Goal: Task Accomplishment & Management: Use online tool/utility

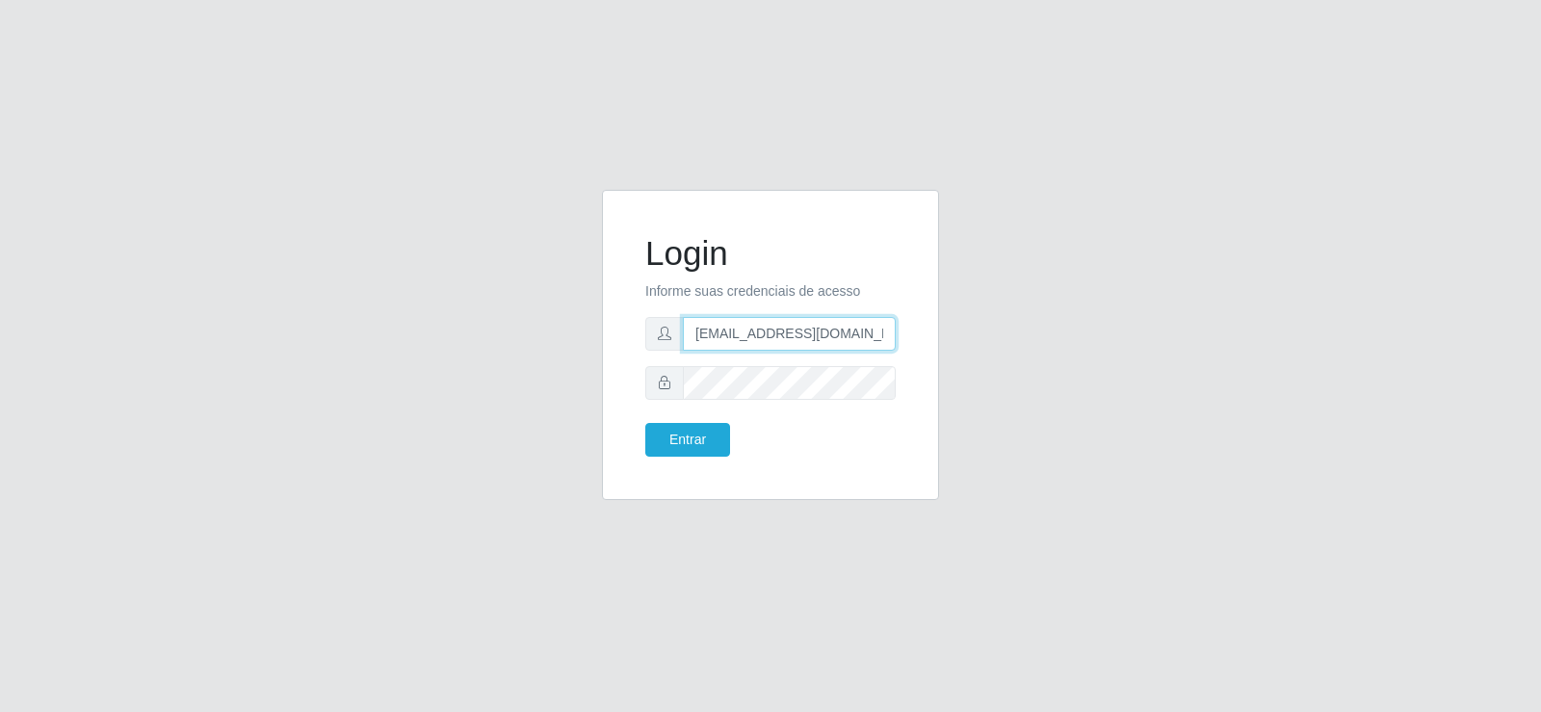
drag, startPoint x: 830, startPoint y: 334, endPoint x: 536, endPoint y: 326, distance: 294.0
click at [537, 326] on div "Login Informe suas credenciais de acesso [EMAIL_ADDRESS][DOMAIN_NAME] Entrar" at bounding box center [771, 356] width 1098 height 333
type input "[DOMAIN_NAME]"
drag, startPoint x: 607, startPoint y: 323, endPoint x: 335, endPoint y: 284, distance: 274.4
click at [335, 284] on div "Login Informe suas credenciais de acesso [DOMAIN_NAME] Entrar" at bounding box center [771, 356] width 1098 height 333
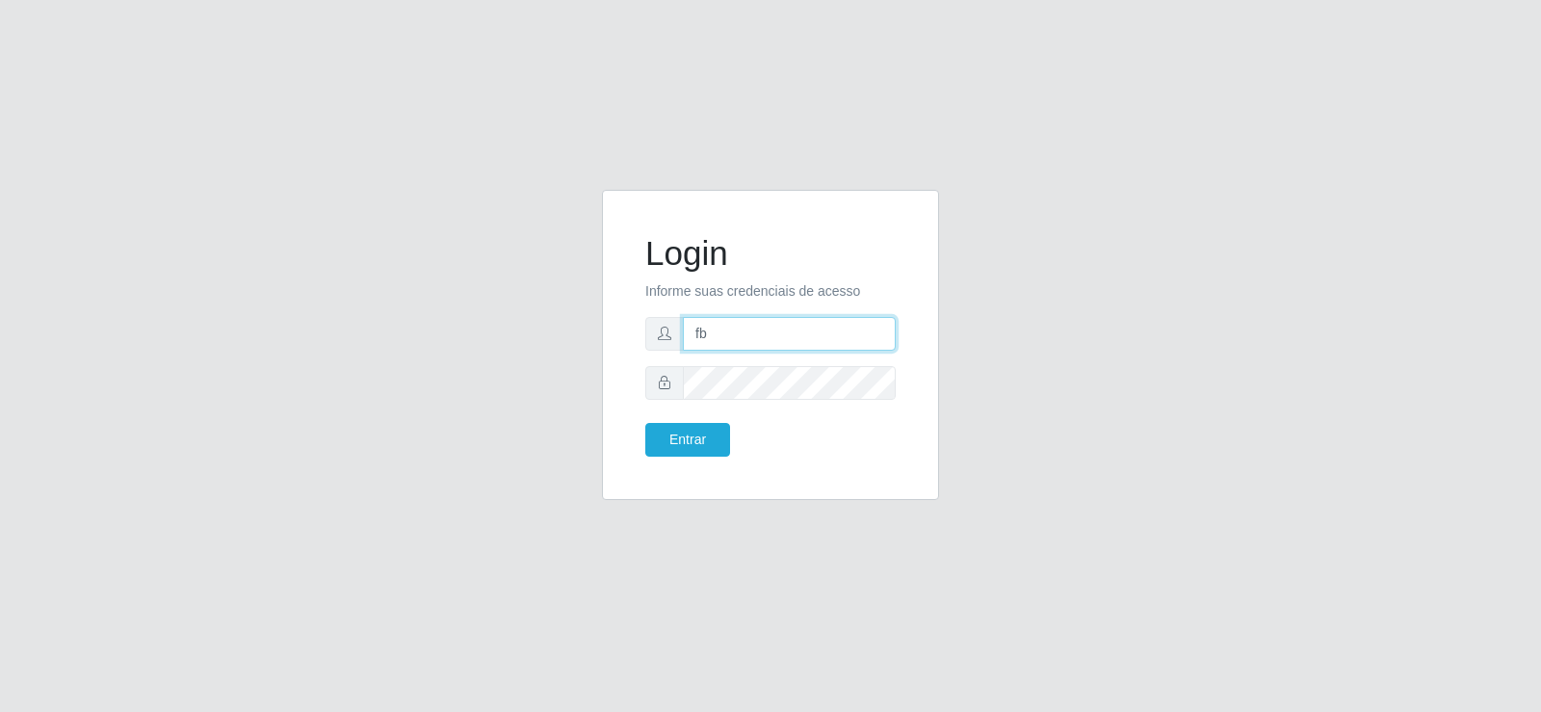
type input "[EMAIL_ADDRESS][DOMAIN_NAME]"
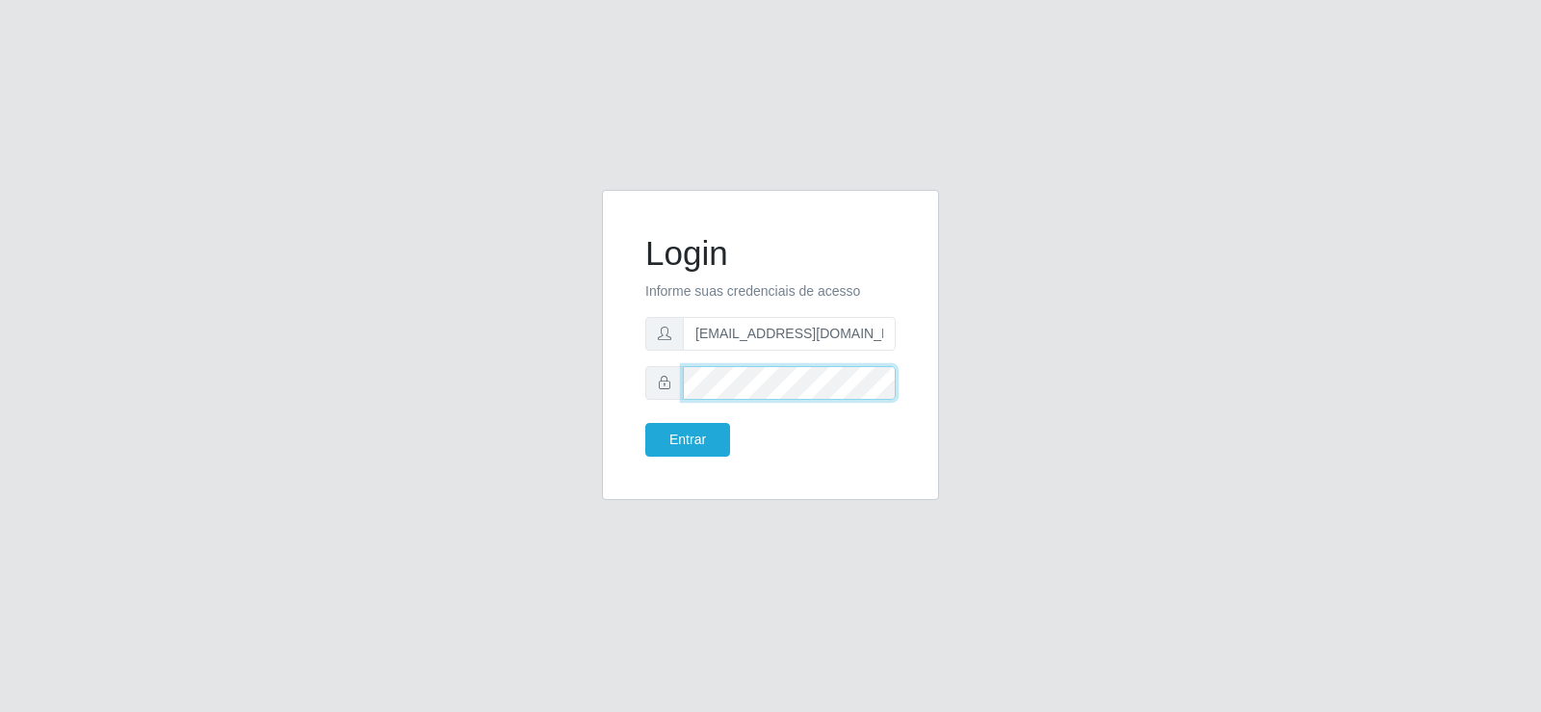
click at [526, 357] on div "Login Informe suas credenciais de acesso [EMAIL_ADDRESS][DOMAIN_NAME] Entrar" at bounding box center [771, 356] width 1098 height 333
click at [645, 423] on button "Entrar" at bounding box center [687, 440] width 85 height 34
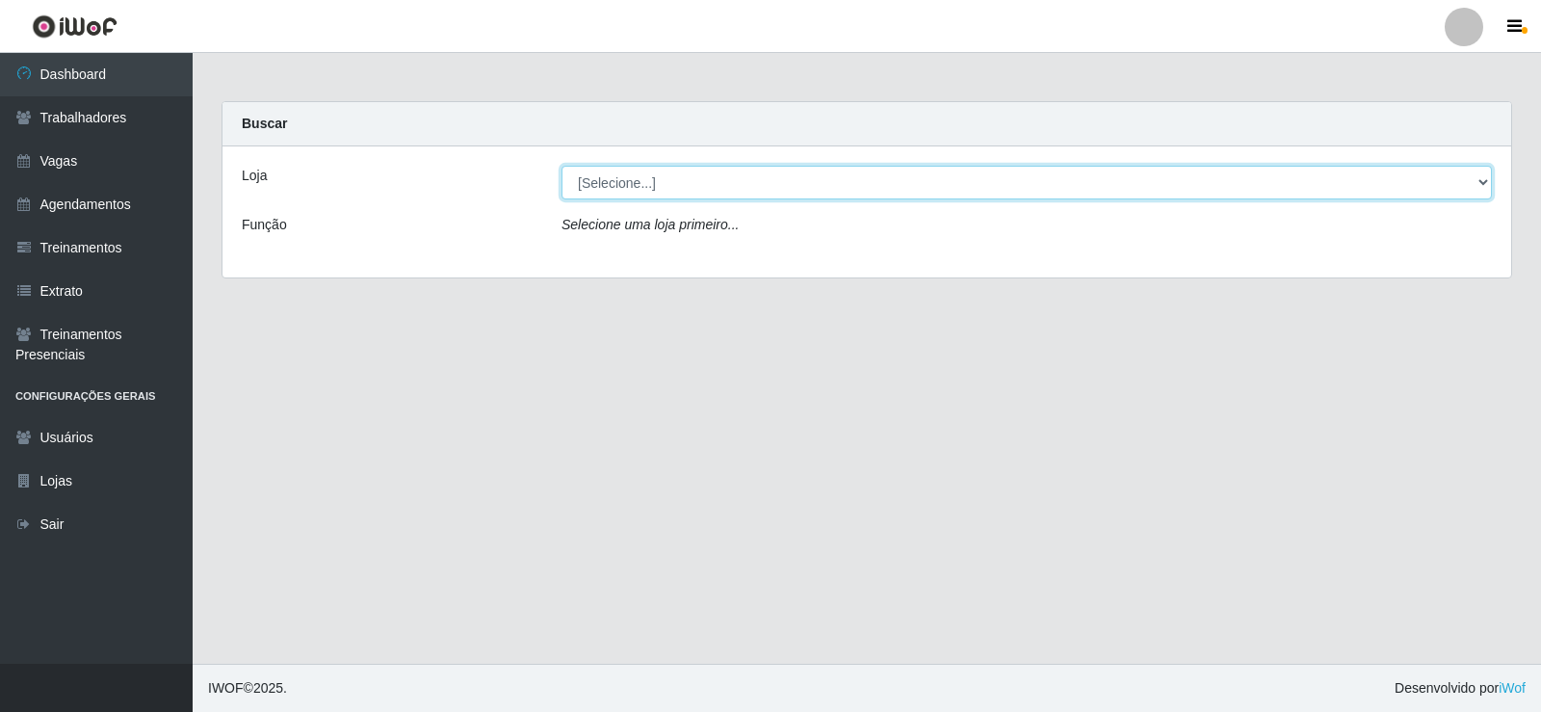
drag, startPoint x: 633, startPoint y: 177, endPoint x: 664, endPoint y: 325, distance: 150.6
click at [632, 182] on select "[Selecione...] Supermercado Tadeu - [GEOGRAPHIC_DATA]" at bounding box center [1027, 183] width 931 height 34
select select "195"
click at [562, 166] on select "[Selecione...] Supermercado Tadeu - [GEOGRAPHIC_DATA]" at bounding box center [1027, 183] width 931 height 34
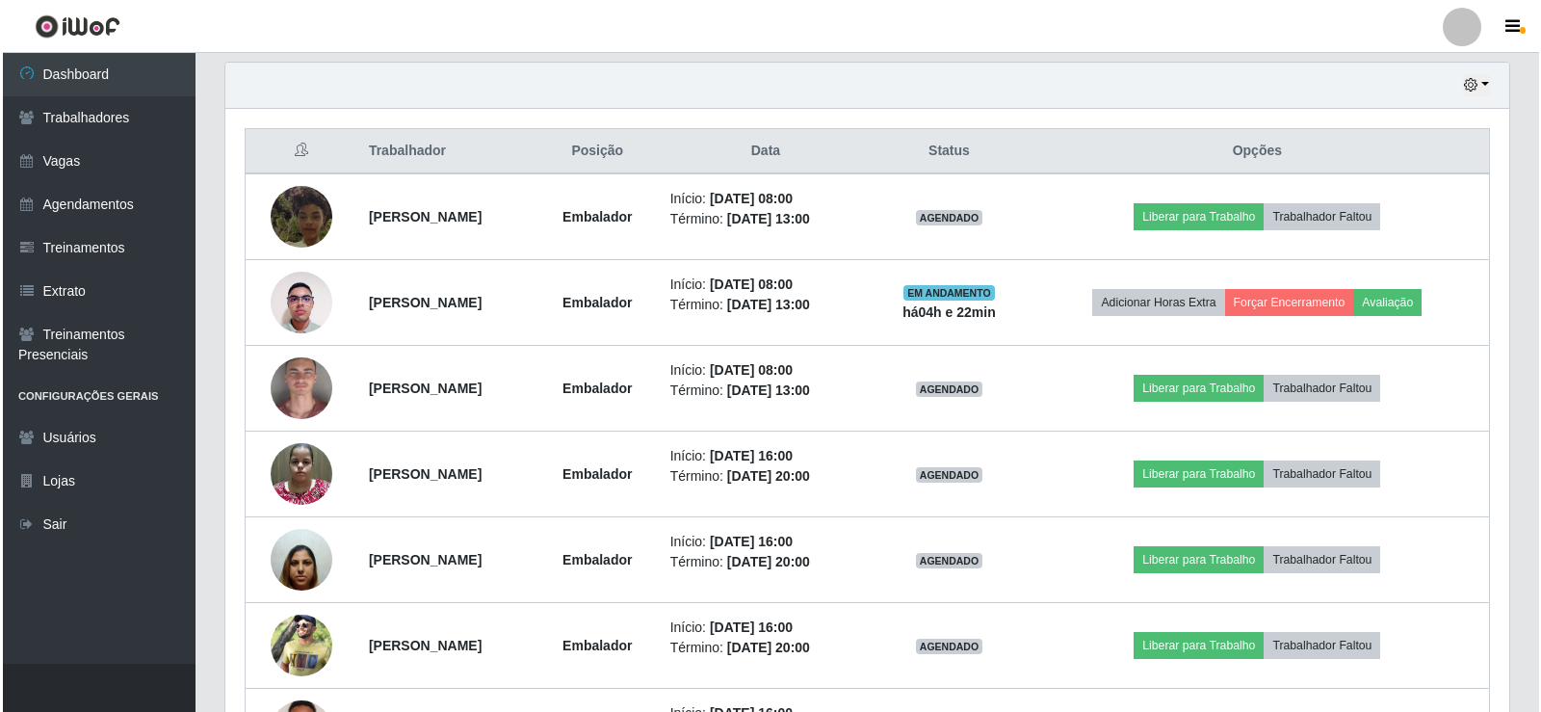
scroll to position [400, 1284]
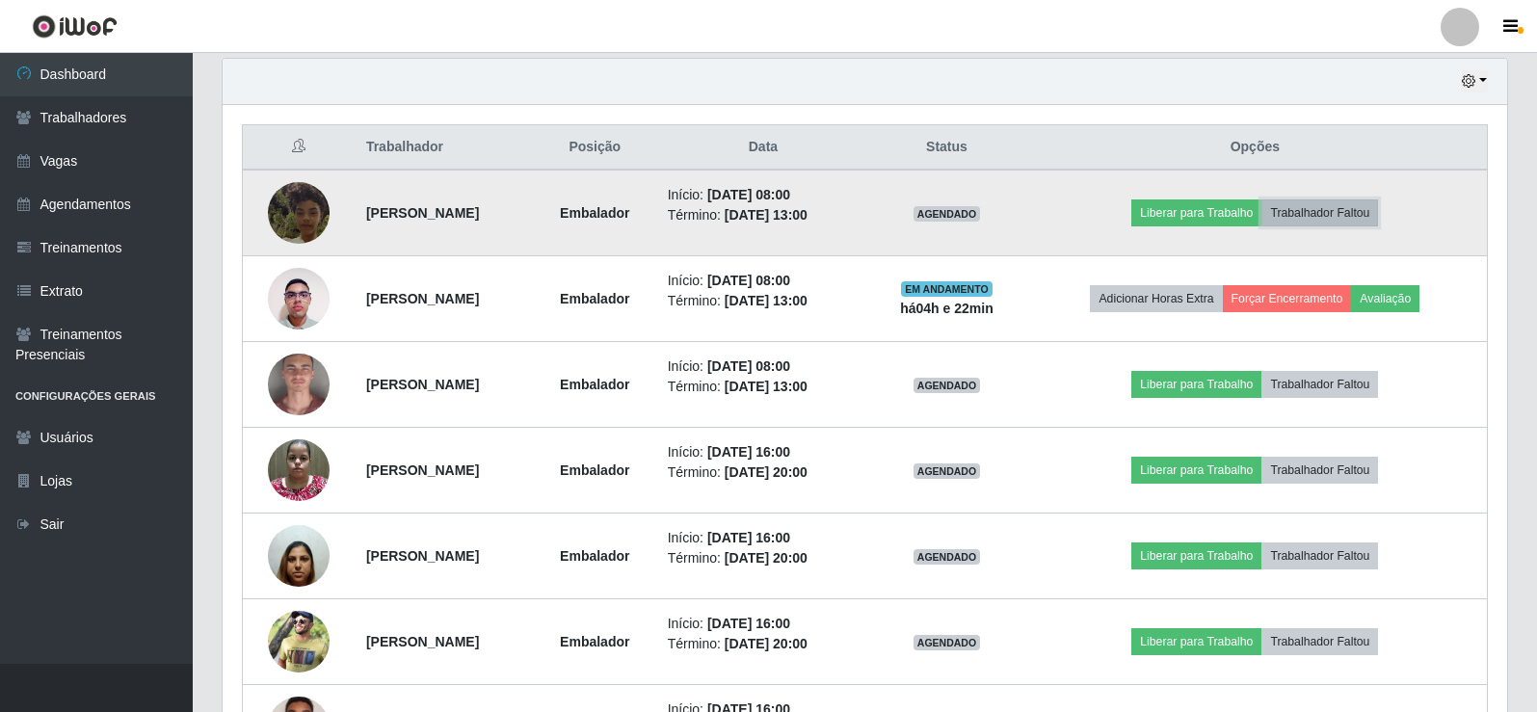
click at [1378, 212] on button "Trabalhador Faltou" at bounding box center [1319, 212] width 117 height 27
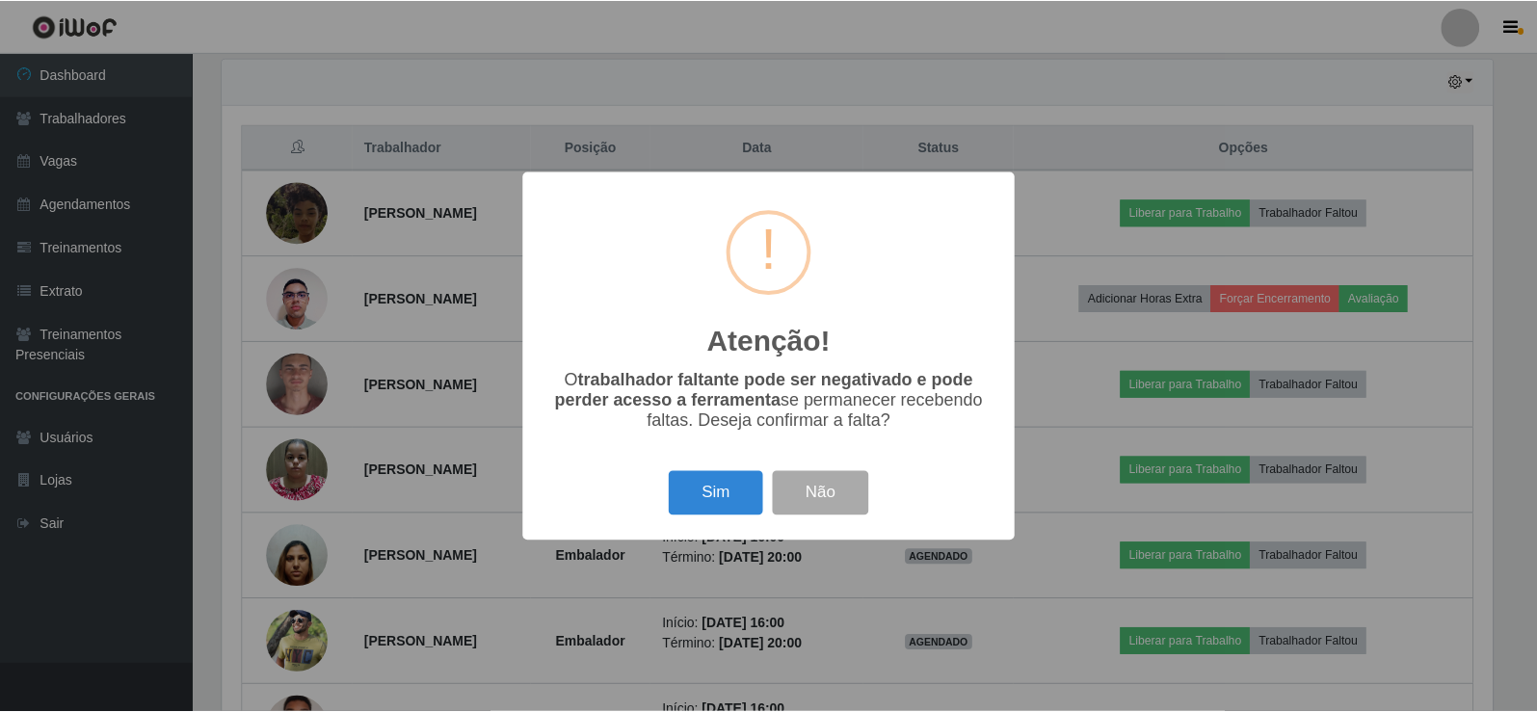
scroll to position [400, 1275]
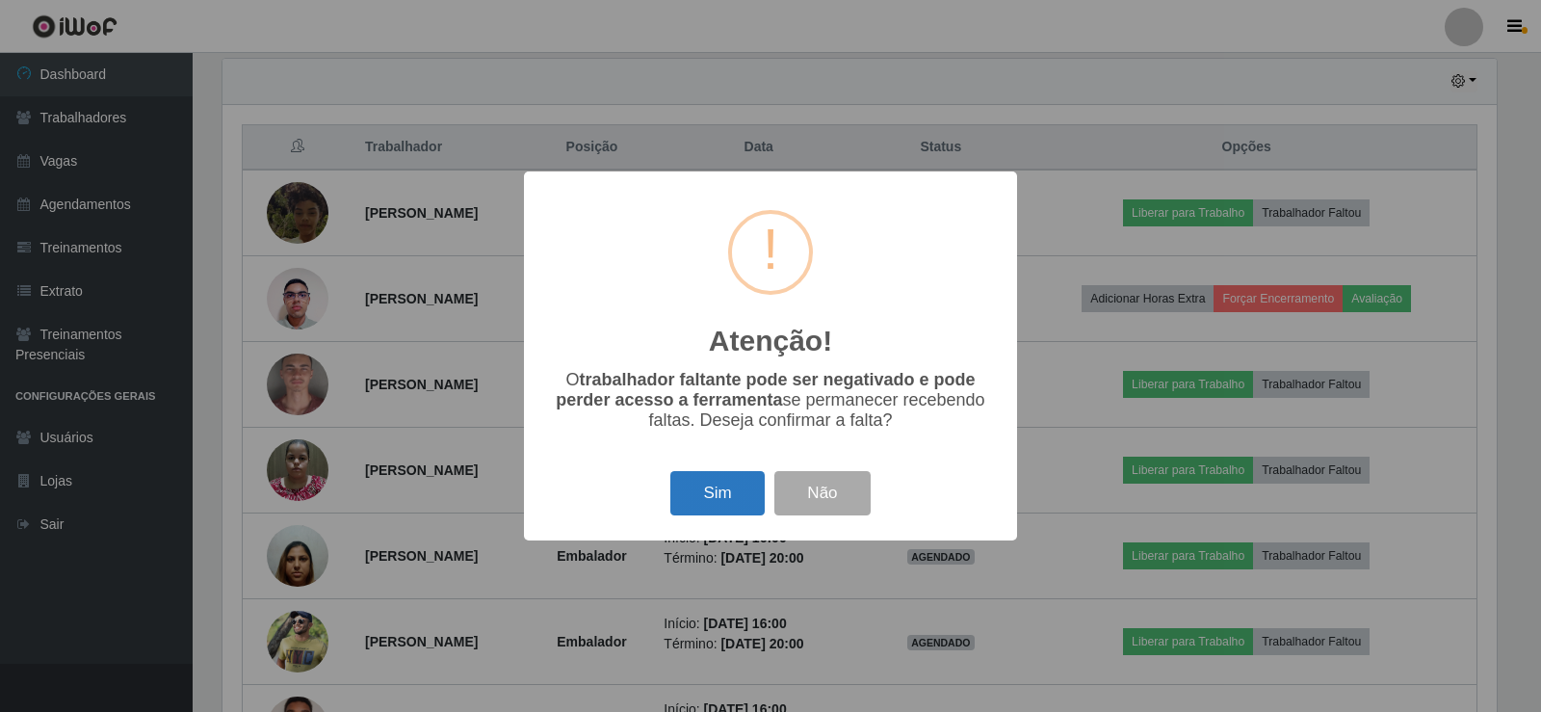
click at [723, 505] on button "Sim" at bounding box center [717, 493] width 93 height 45
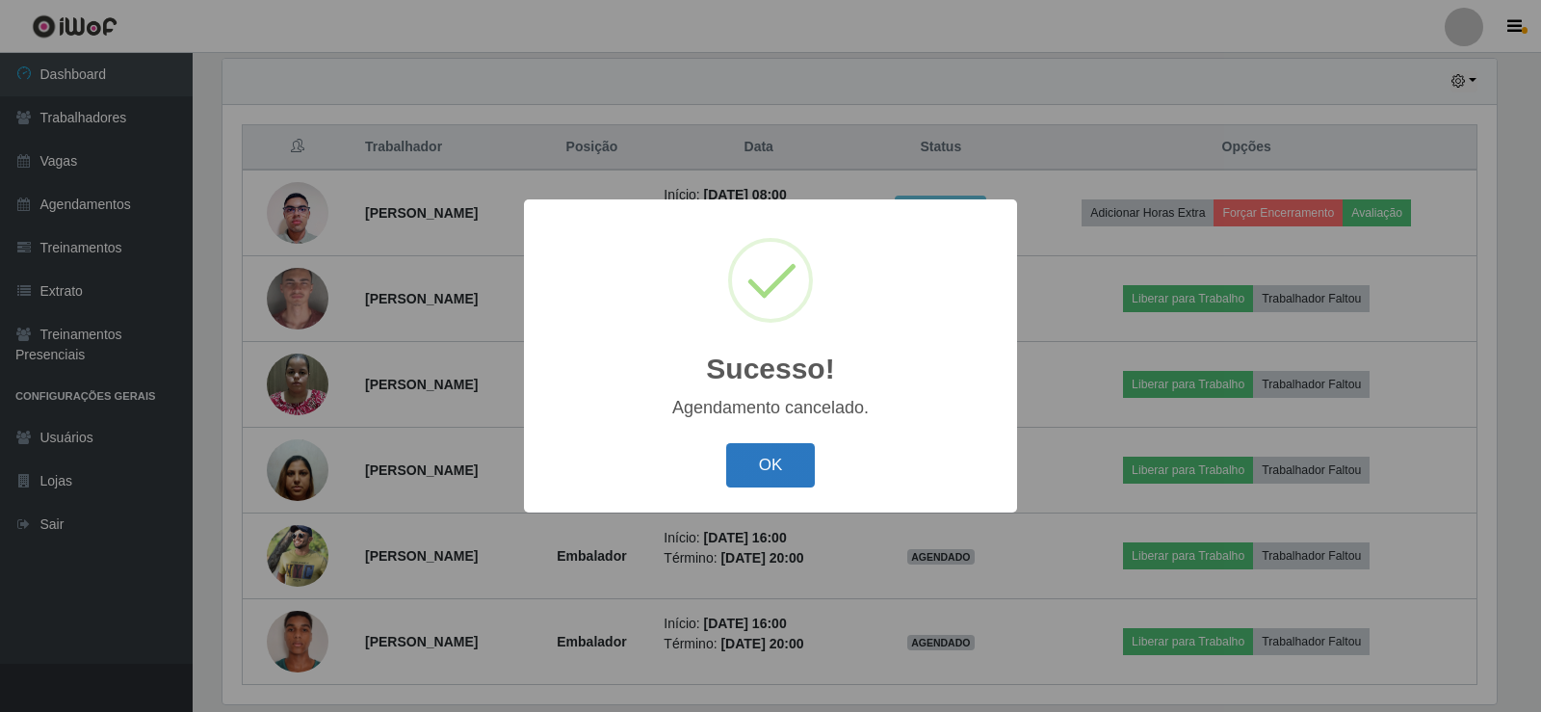
click at [763, 465] on button "OK" at bounding box center [771, 465] width 90 height 45
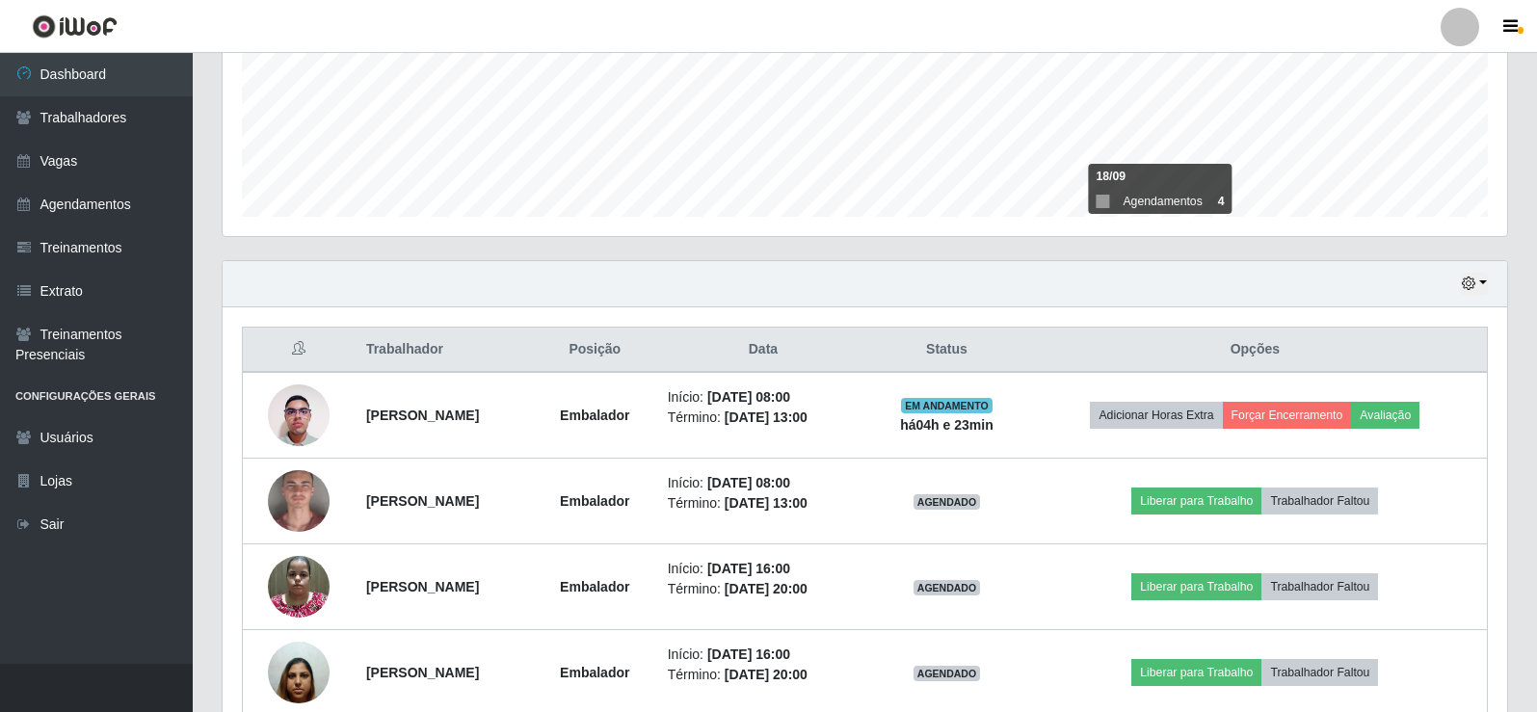
scroll to position [546, 0]
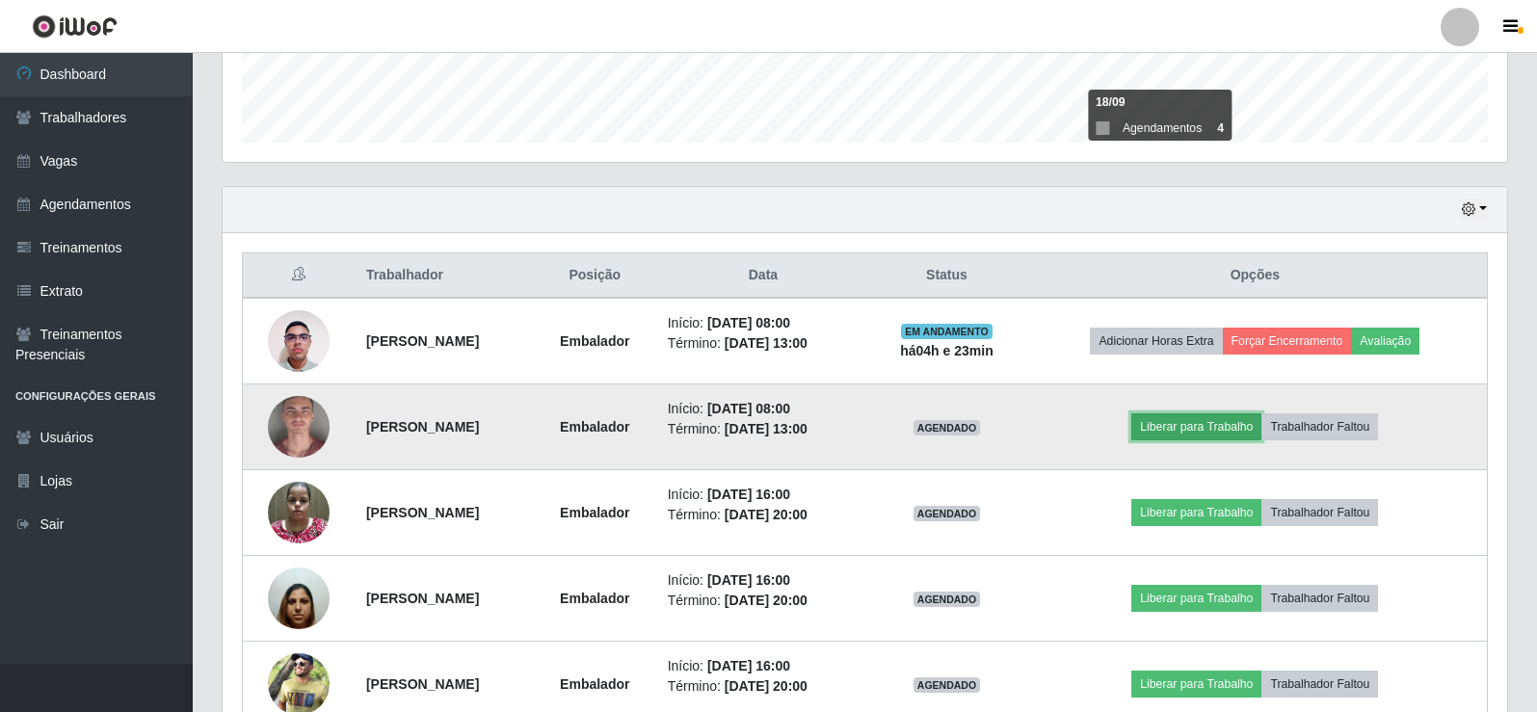
click at [1242, 420] on button "Liberar para Trabalho" at bounding box center [1196, 426] width 130 height 27
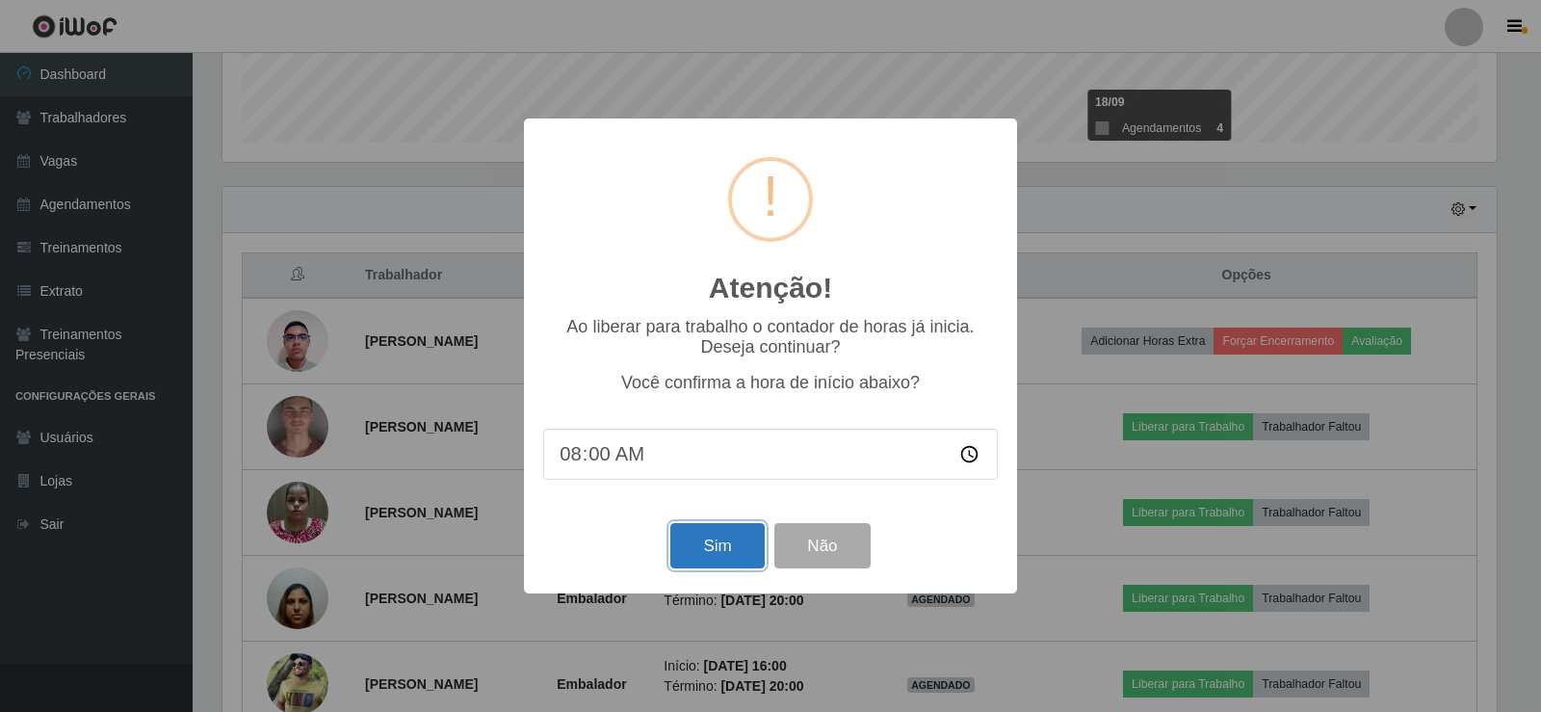
click at [721, 541] on button "Sim" at bounding box center [717, 545] width 93 height 45
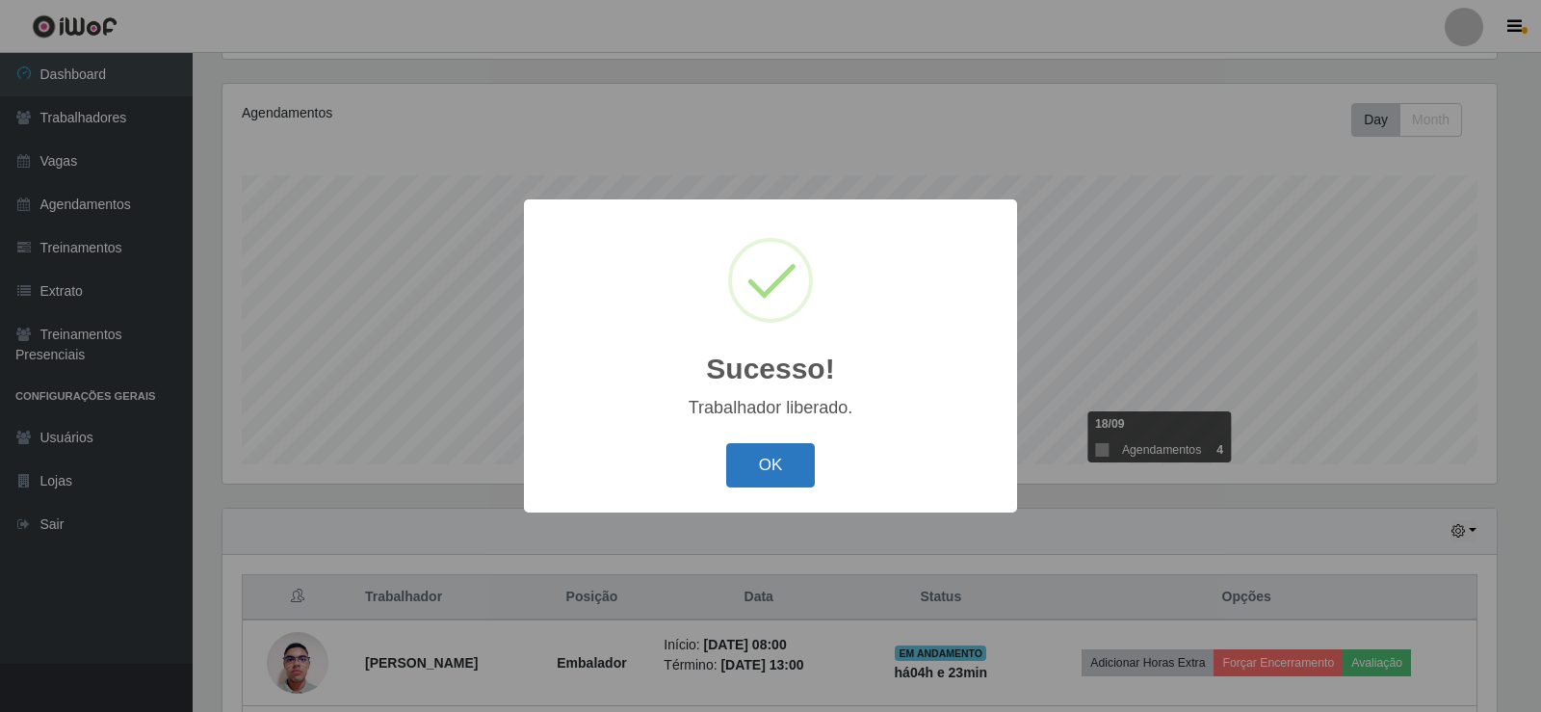
click at [800, 471] on button "OK" at bounding box center [771, 465] width 90 height 45
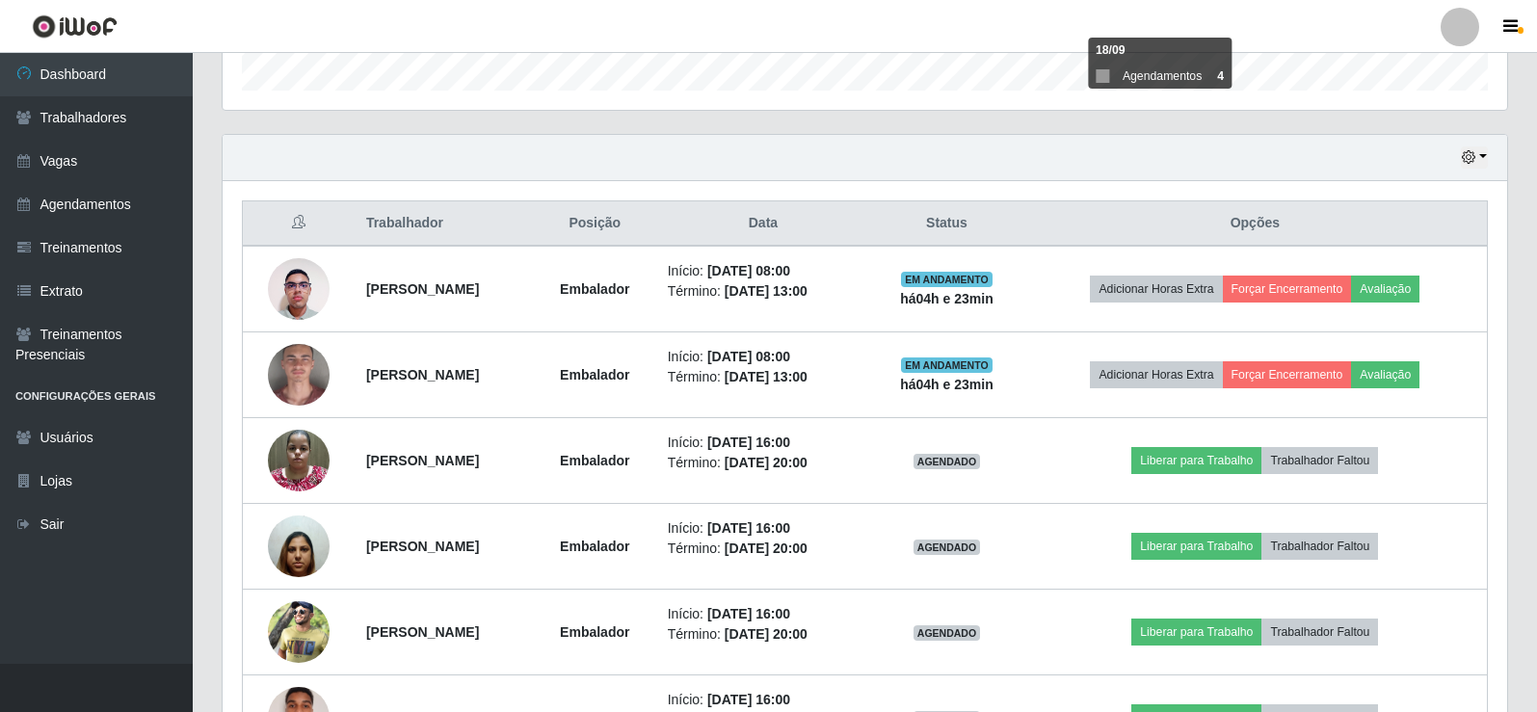
scroll to position [354, 0]
